Goal: Information Seeking & Learning: Learn about a topic

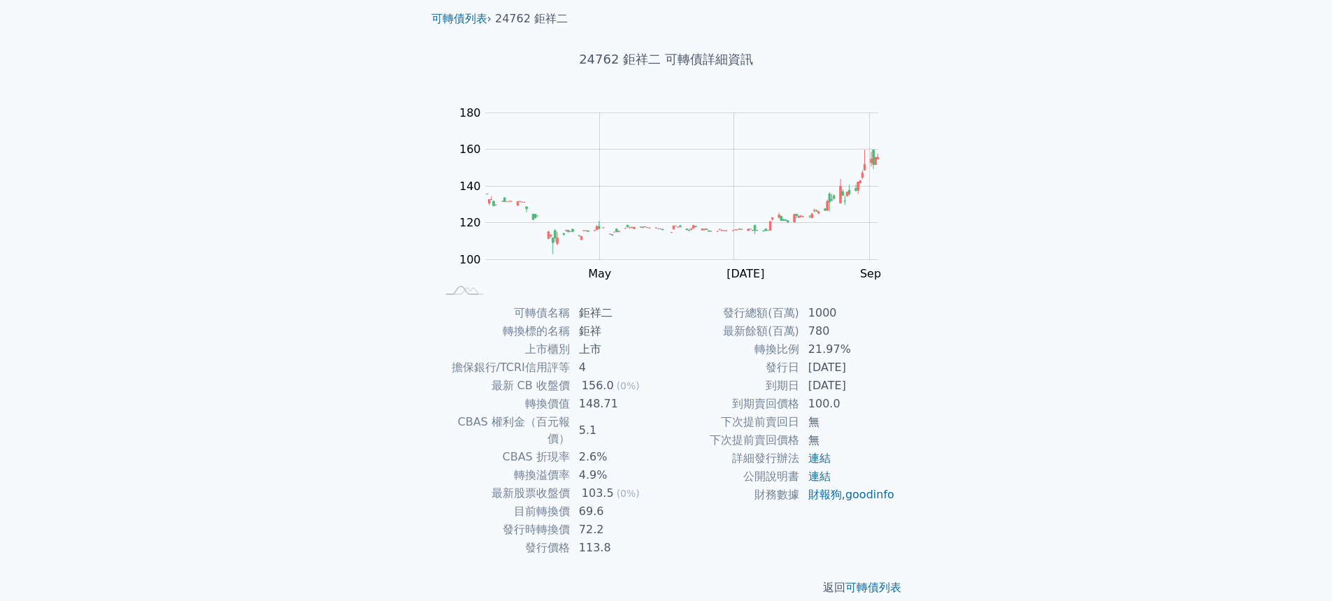
scroll to position [46, 0]
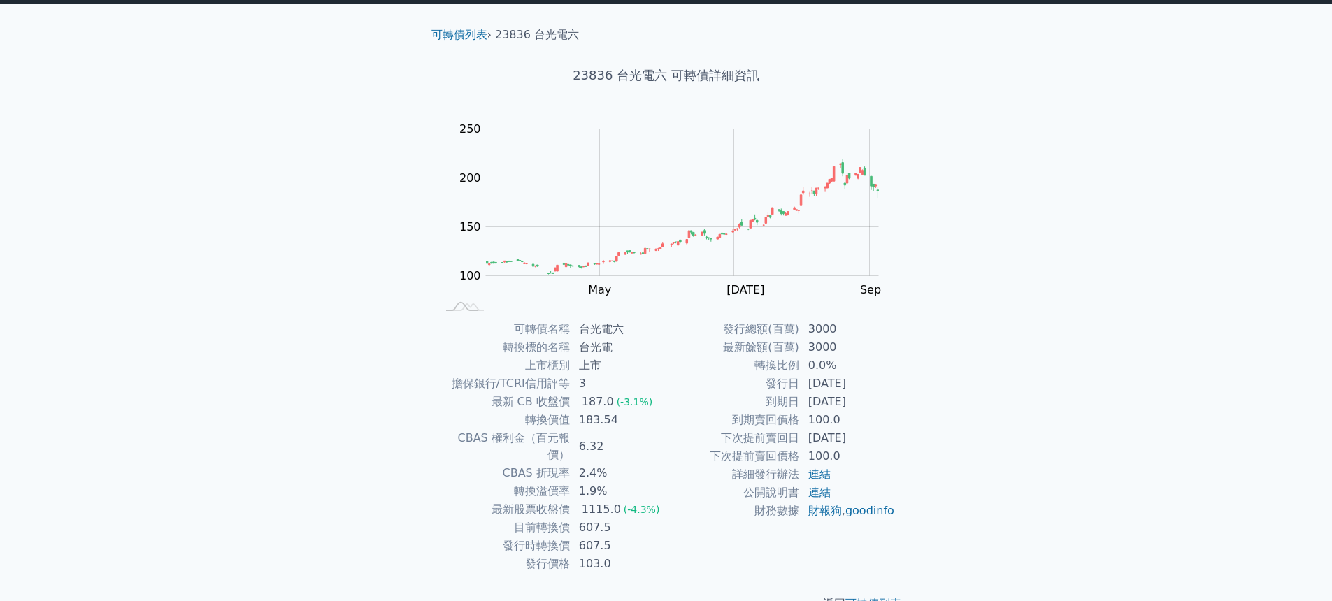
scroll to position [46, 0]
